Goal: Information Seeking & Learning: Stay updated

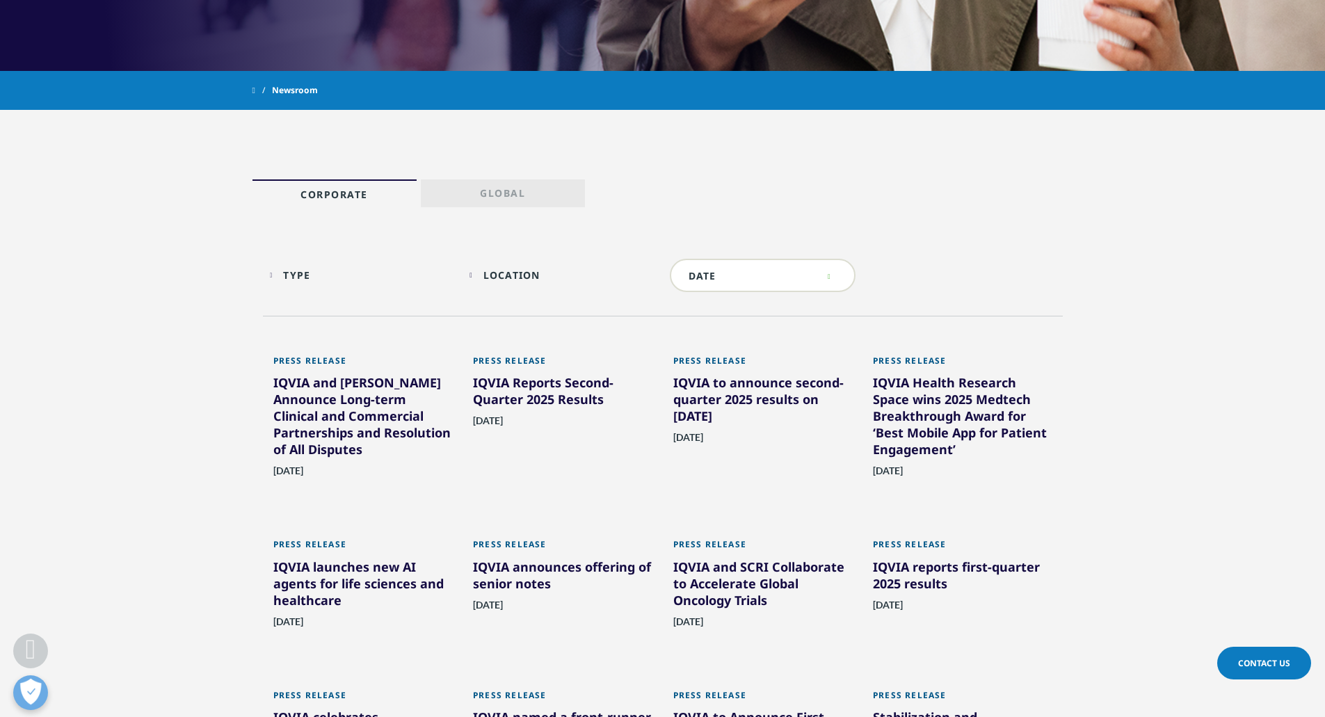
scroll to position [557, 0]
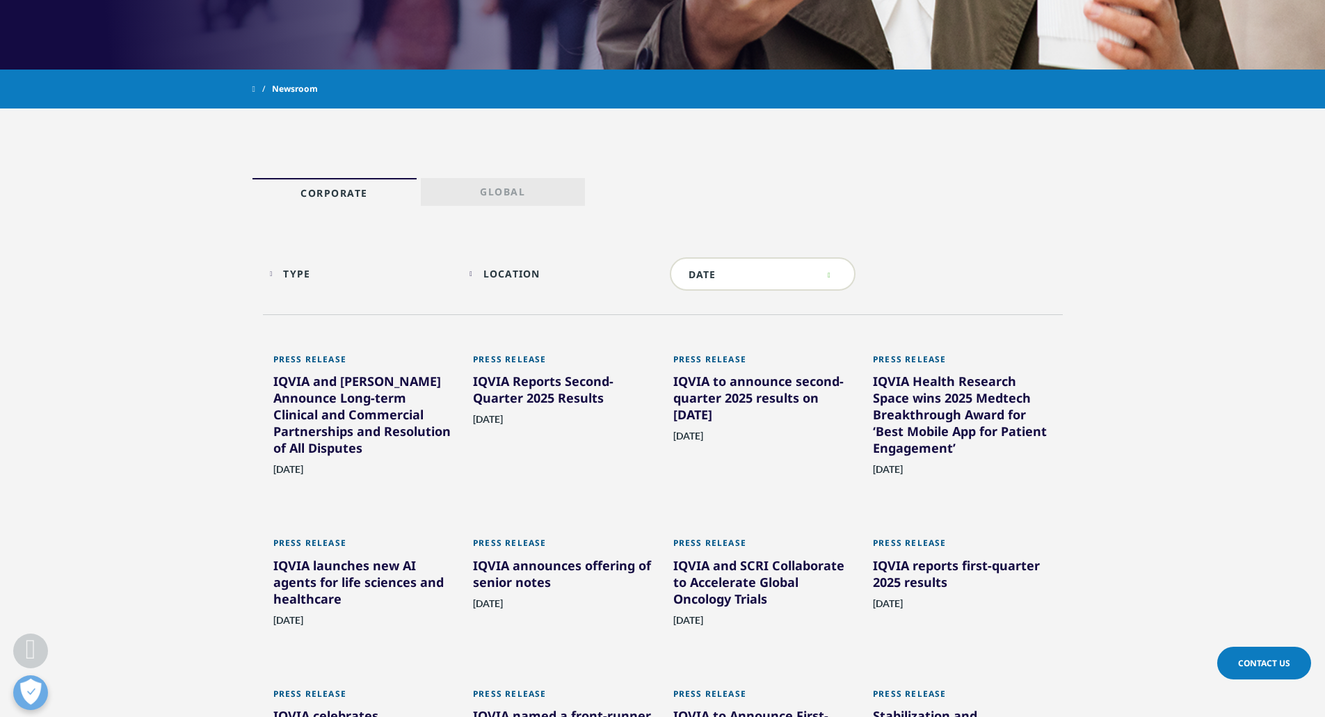
drag, startPoint x: 370, startPoint y: 424, endPoint x: 336, endPoint y: 374, distance: 60.6
click at [335, 372] on div "Press Release" at bounding box center [363, 363] width 180 height 19
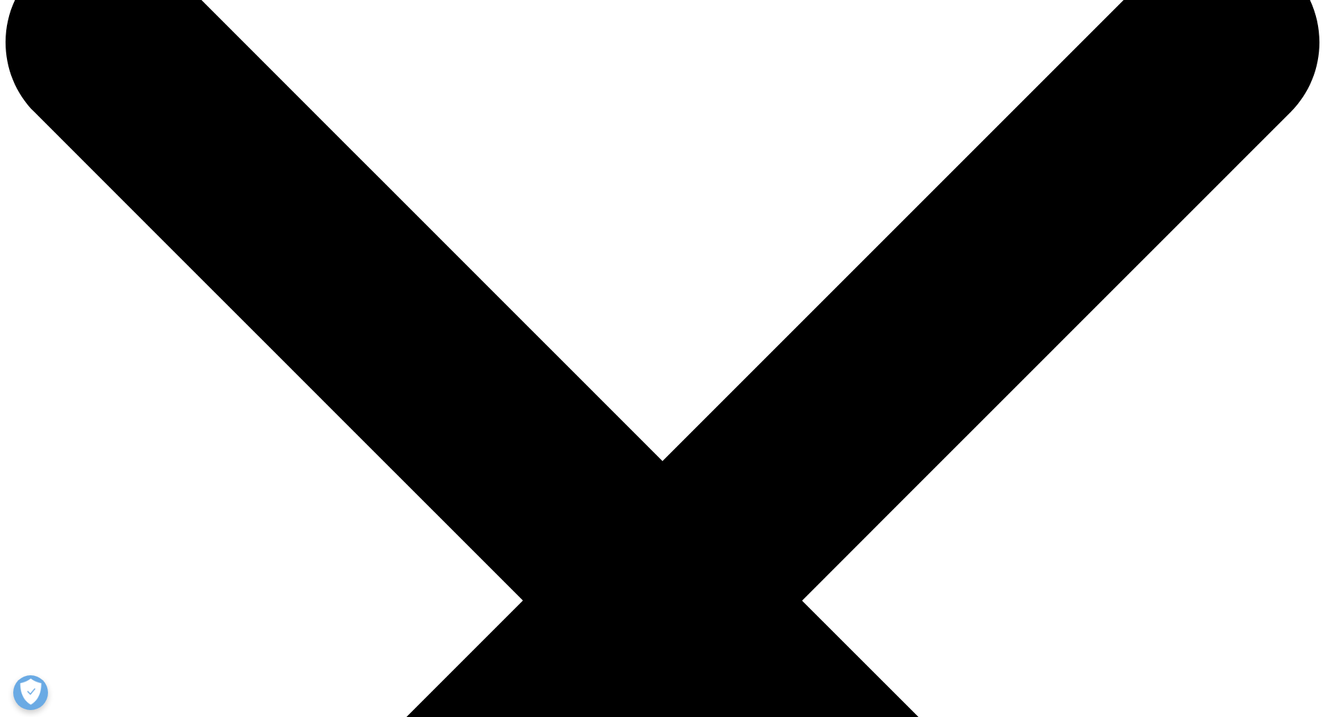
scroll to position [70, 0]
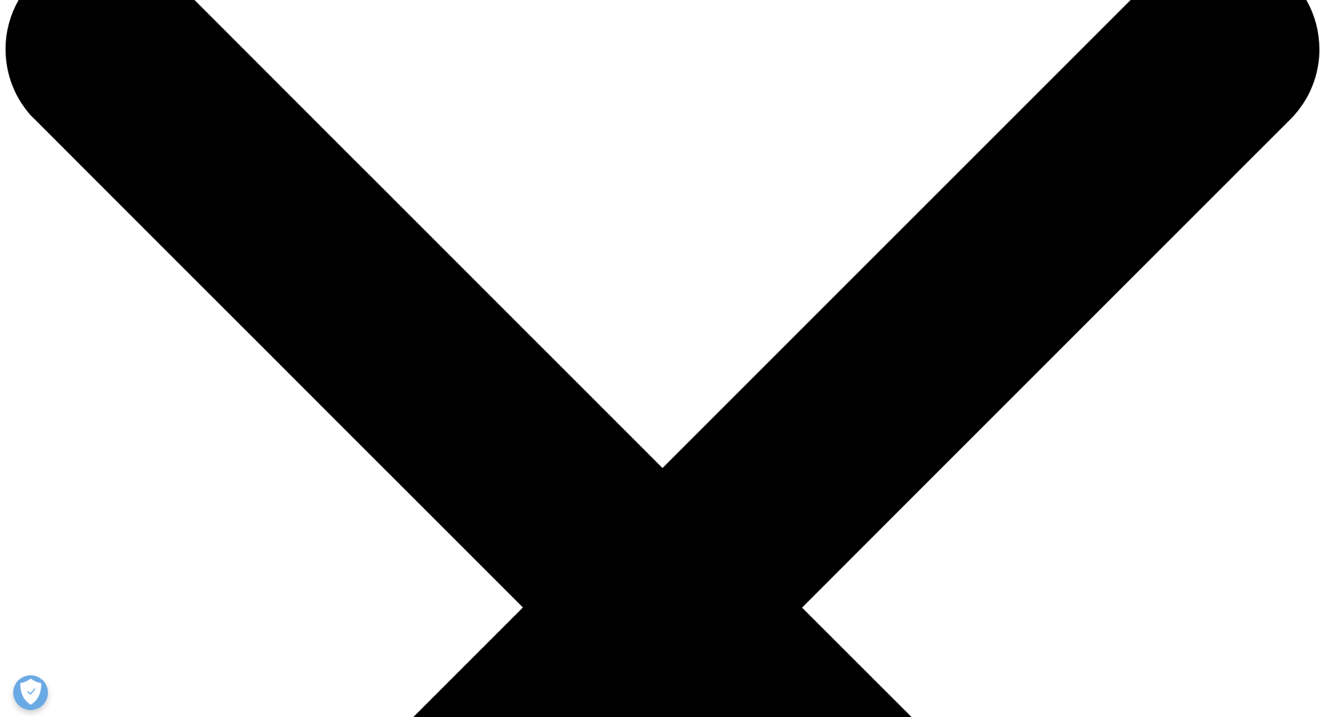
drag, startPoint x: 725, startPoint y: 517, endPoint x: 251, endPoint y: 99, distance: 631.5
copy div "IQVIA and Veeva Announce Long-term Clinical and Commercial Partnerships and Res…"
